Goal: Task Accomplishment & Management: Use online tool/utility

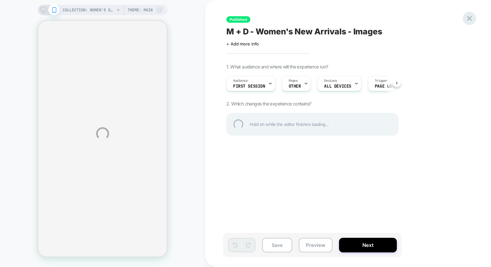
click at [470, 18] on div at bounding box center [469, 18] width 13 height 13
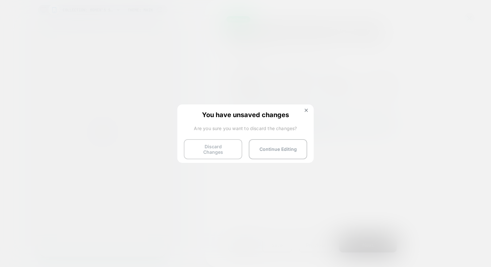
click at [216, 142] on button "Discard Changes" at bounding box center [213, 149] width 58 height 20
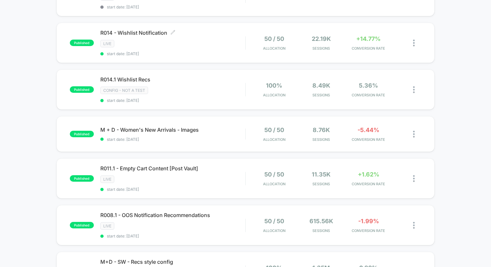
scroll to position [276, 0]
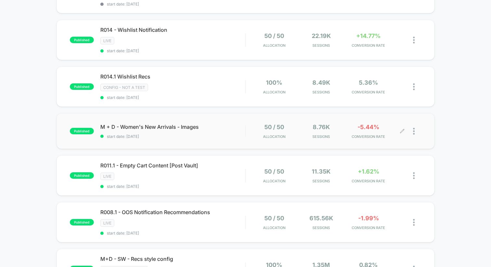
click at [416, 126] on div at bounding box center [417, 131] width 8 height 15
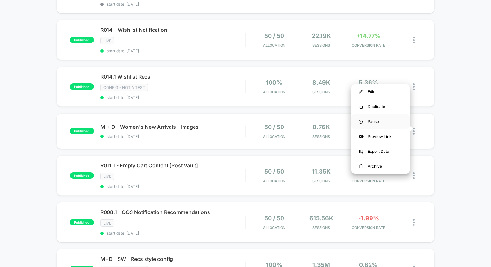
click at [372, 121] on div "Pause" at bounding box center [380, 121] width 58 height 15
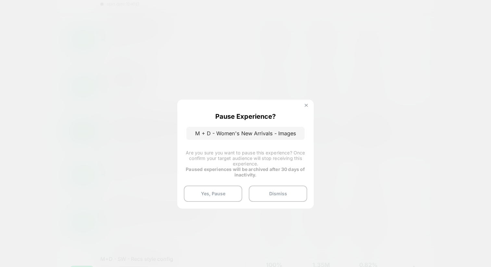
click at [305, 105] on img at bounding box center [306, 105] width 3 height 3
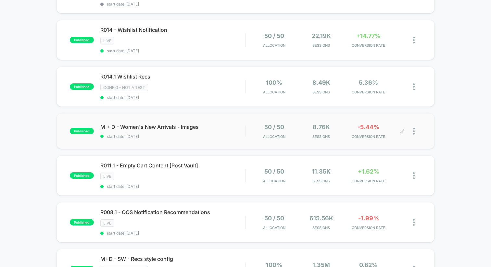
click at [415, 132] on div at bounding box center [417, 131] width 8 height 15
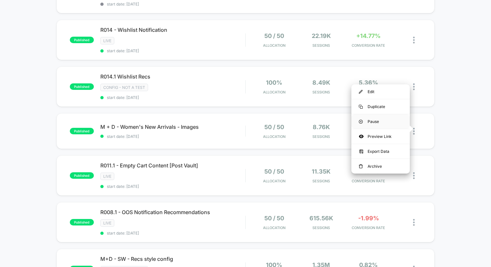
click at [373, 121] on div "Pause" at bounding box center [380, 121] width 58 height 15
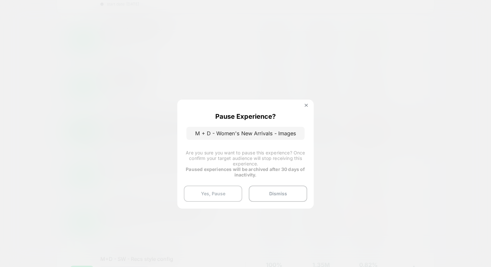
click at [213, 192] on button "Yes, Pause" at bounding box center [213, 194] width 58 height 16
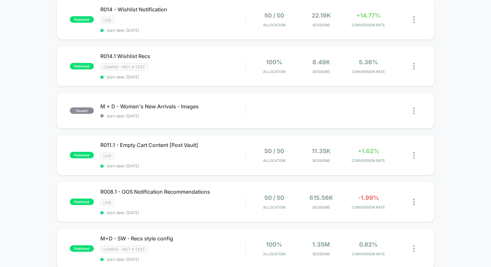
scroll to position [297, 0]
